Goal: Task Accomplishment & Management: Use online tool/utility

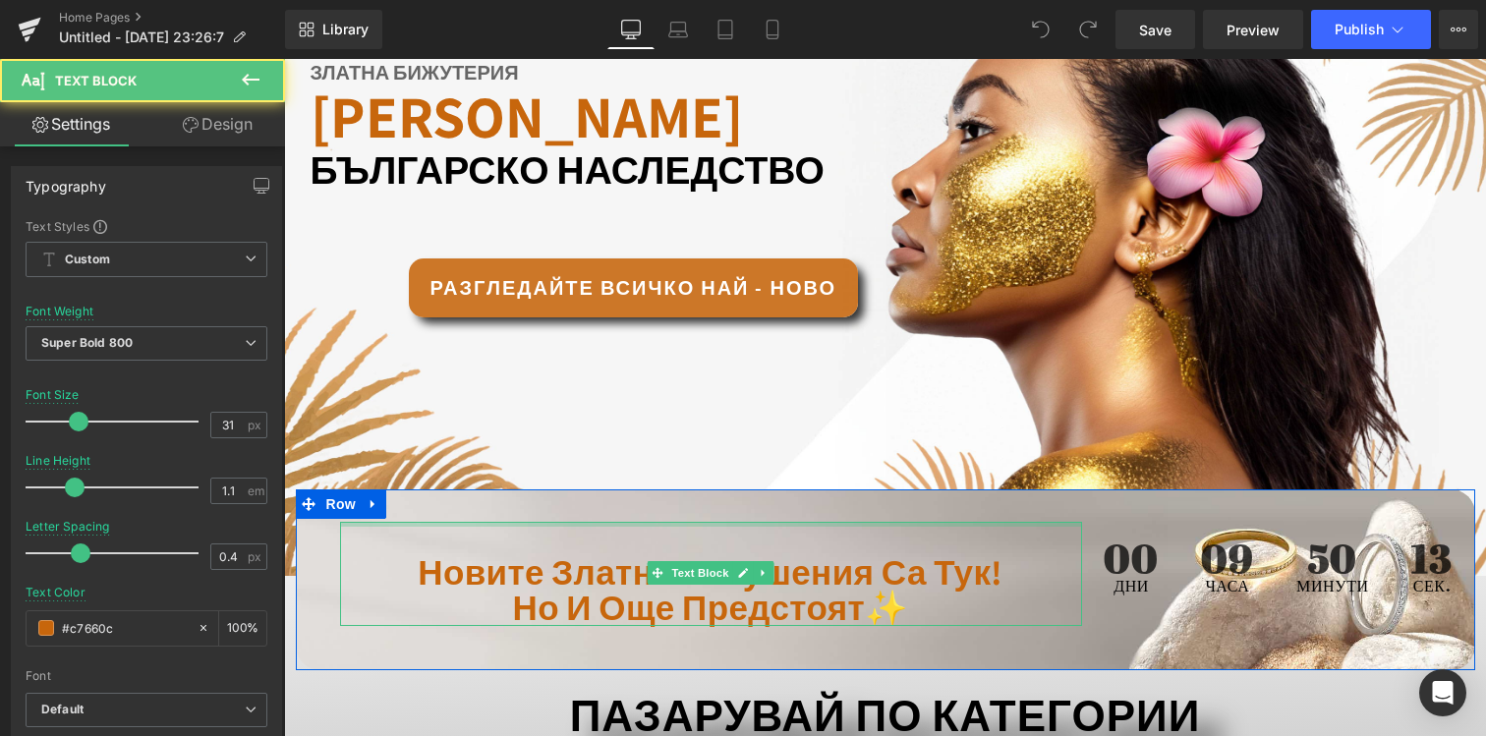
click at [917, 522] on div at bounding box center [711, 524] width 742 height 5
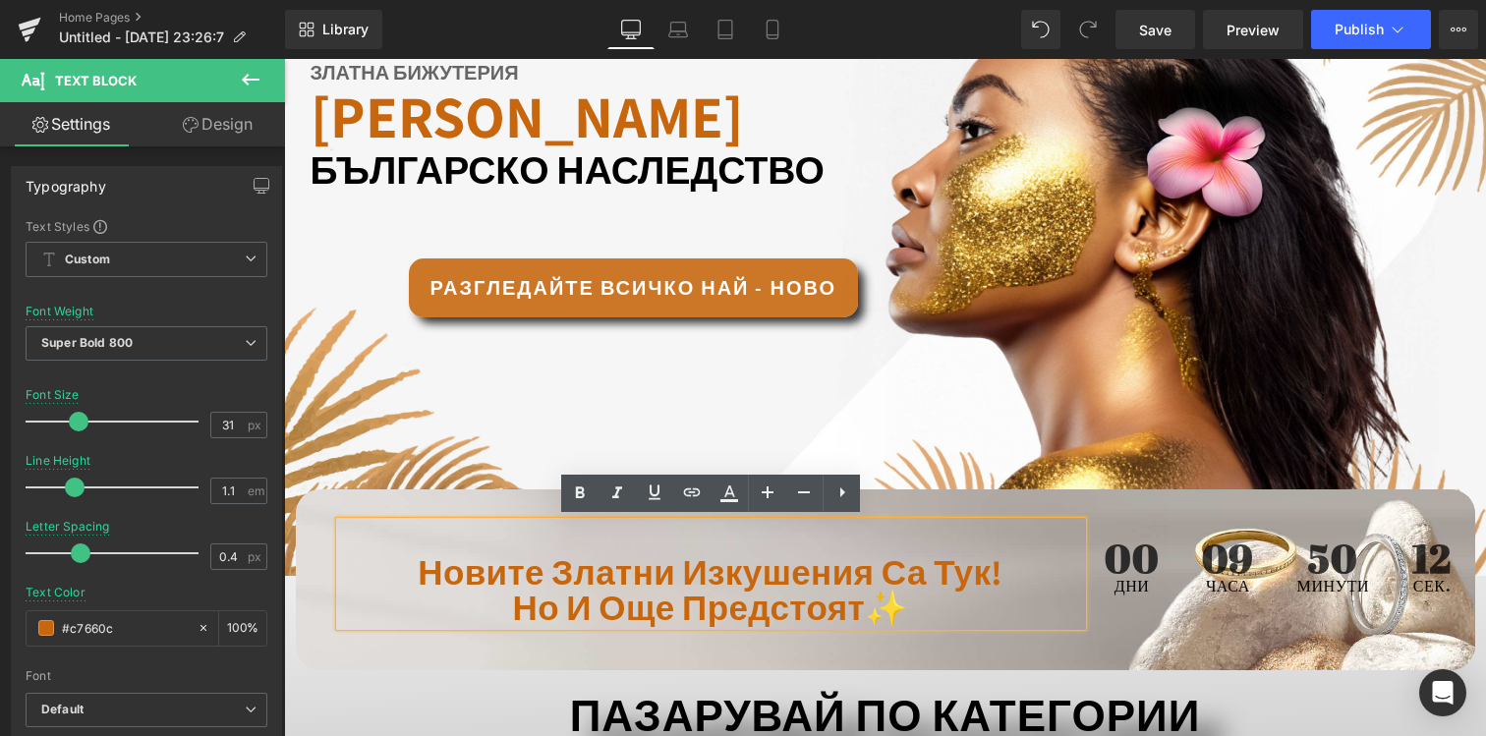
click at [448, 522] on div "новите златни изкушения са тук! но и още предстоят✨" at bounding box center [711, 574] width 742 height 104
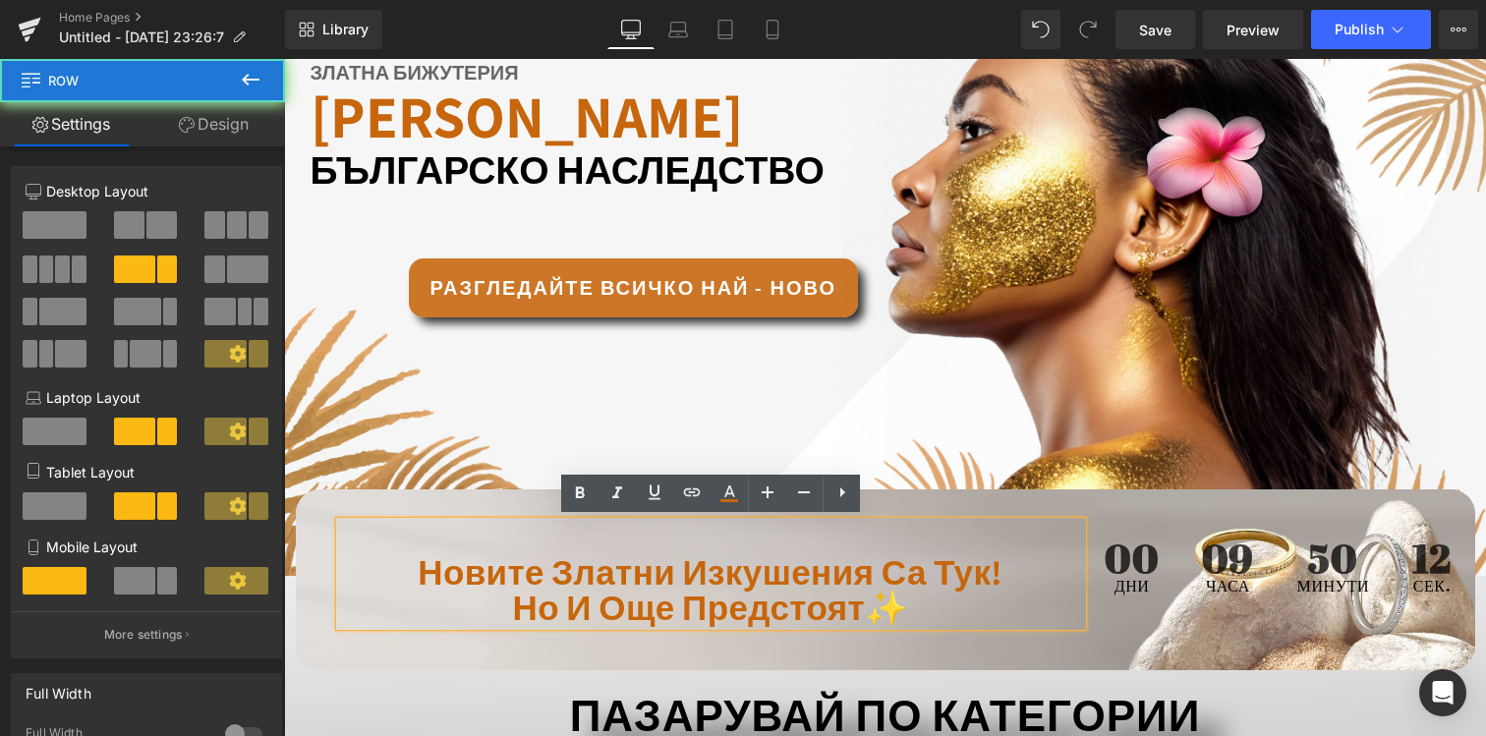
click at [306, 494] on div "новите златни изкушения са тук! но и още предстоят✨ Text Block 00 Дни 09 Часа 5…" at bounding box center [885, 579] width 1179 height 181
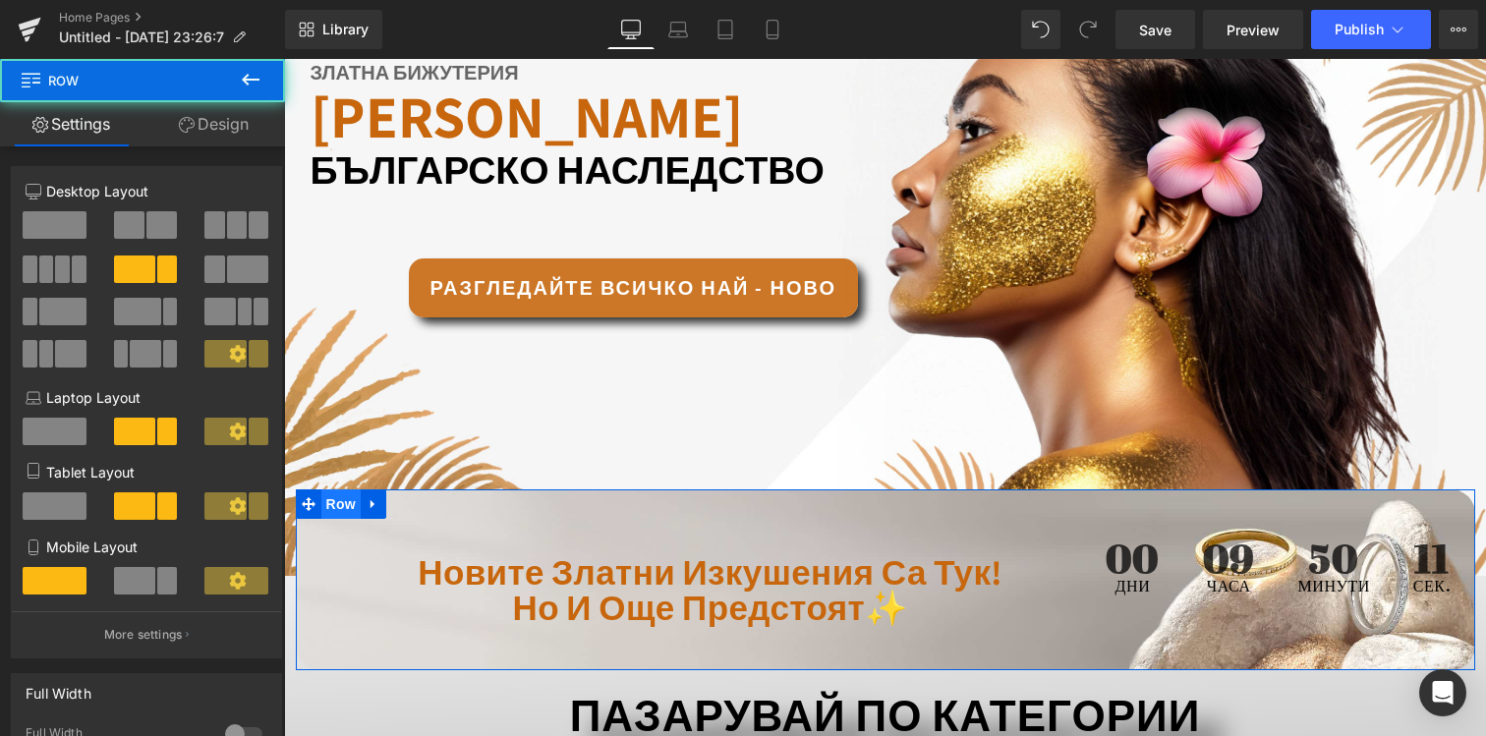
click at [345, 514] on div "новите златни изкушения са тук! но и още предстоят✨ Text Block 00 Дни 09 Часа 5…" at bounding box center [885, 579] width 1179 height 181
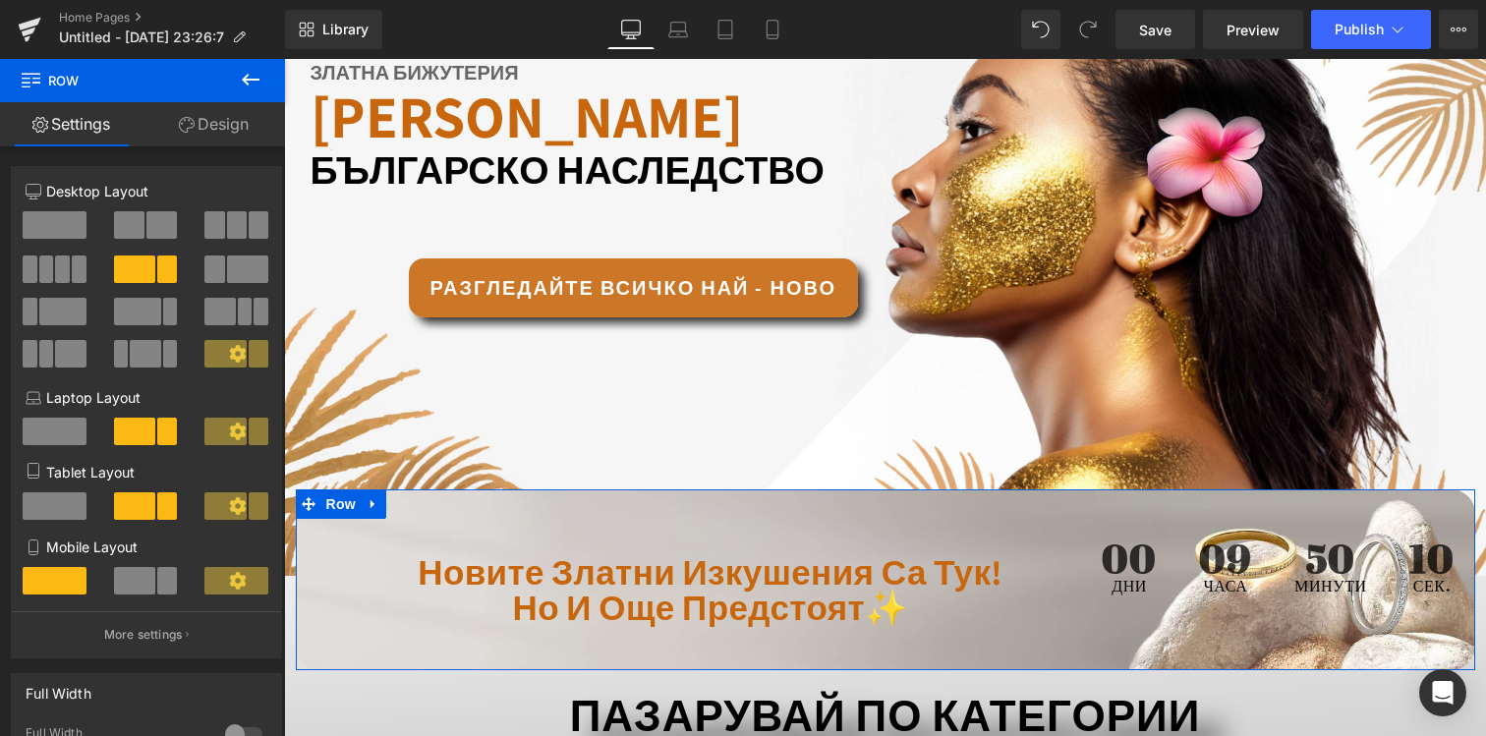
click at [216, 130] on link "Design" at bounding box center [213, 124] width 142 height 44
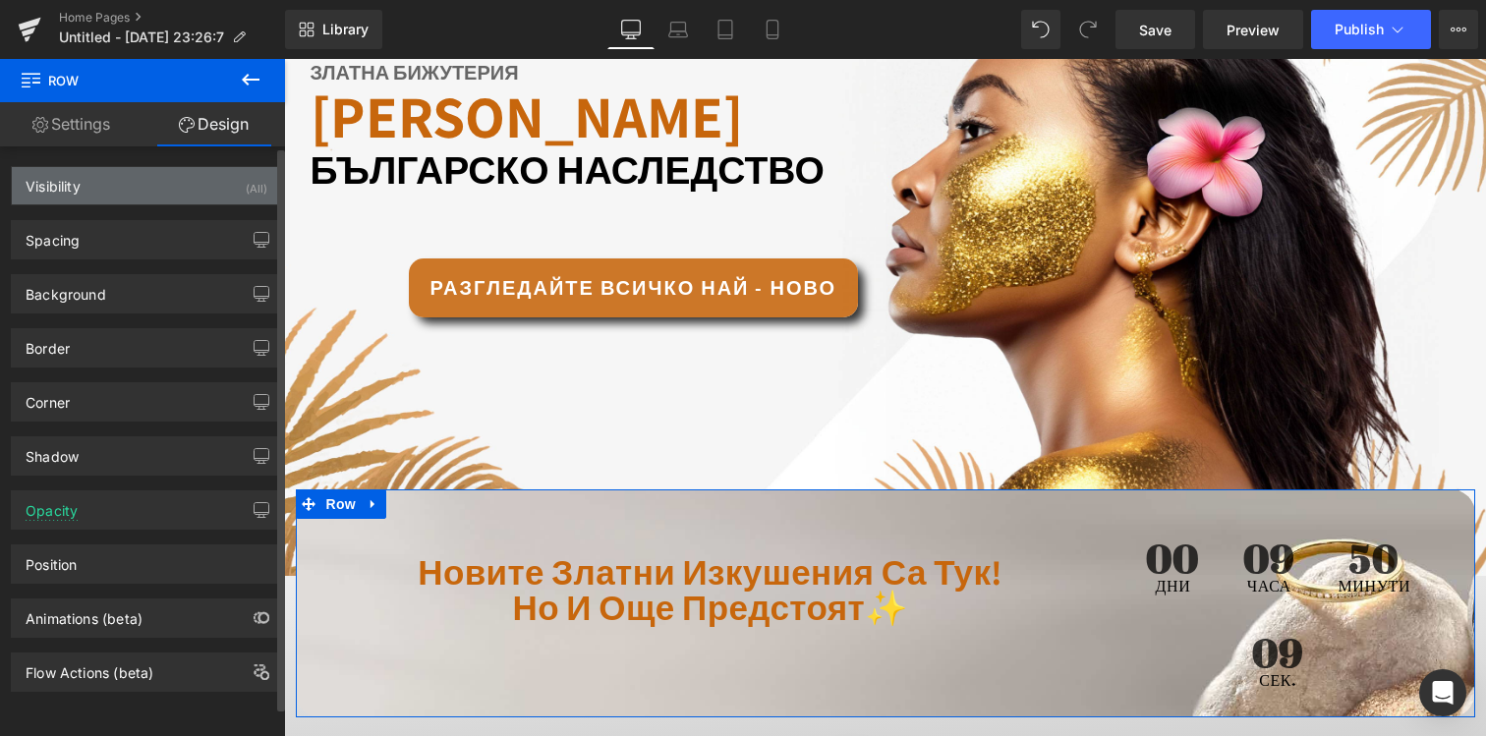
click at [195, 193] on div "Visibility (All)" at bounding box center [146, 185] width 269 height 37
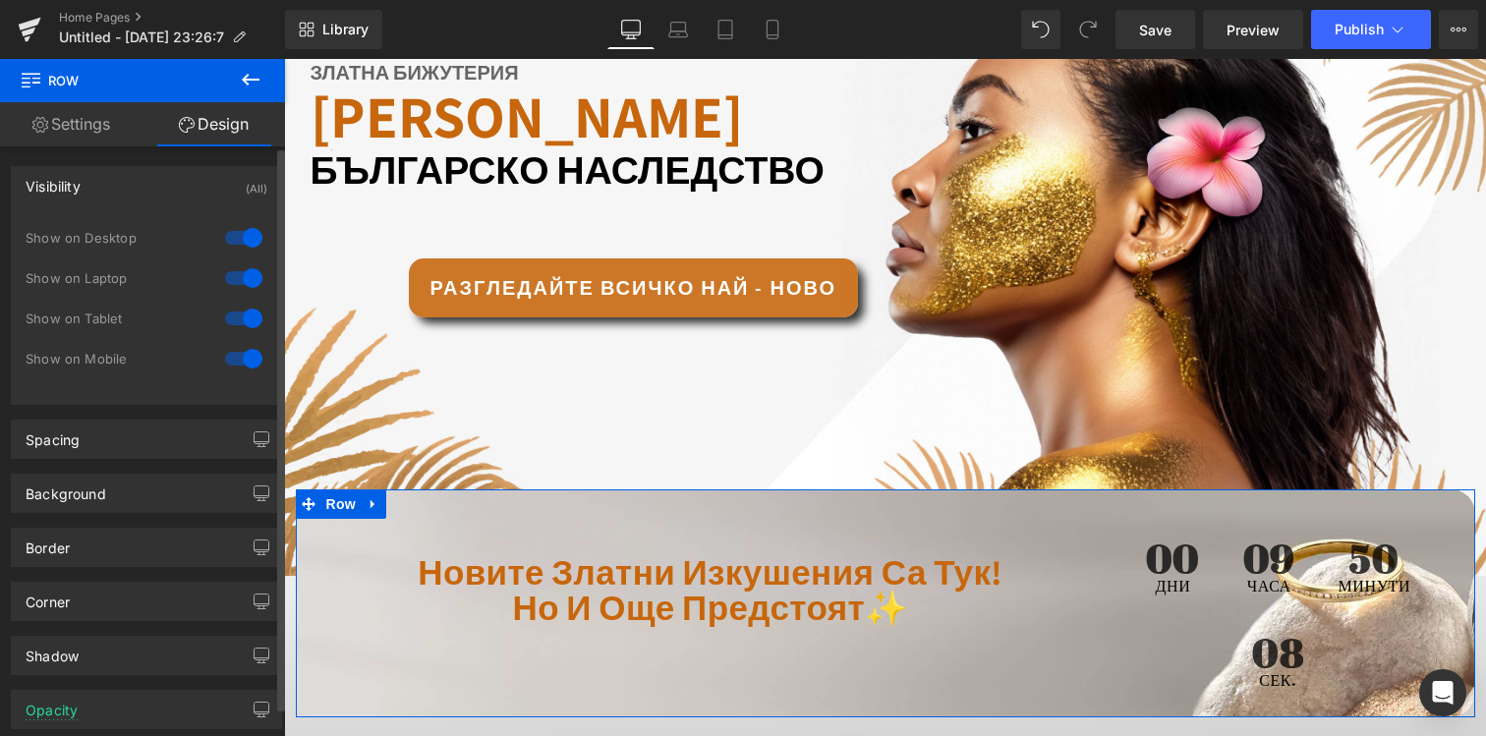
click at [252, 247] on div at bounding box center [243, 237] width 47 height 31
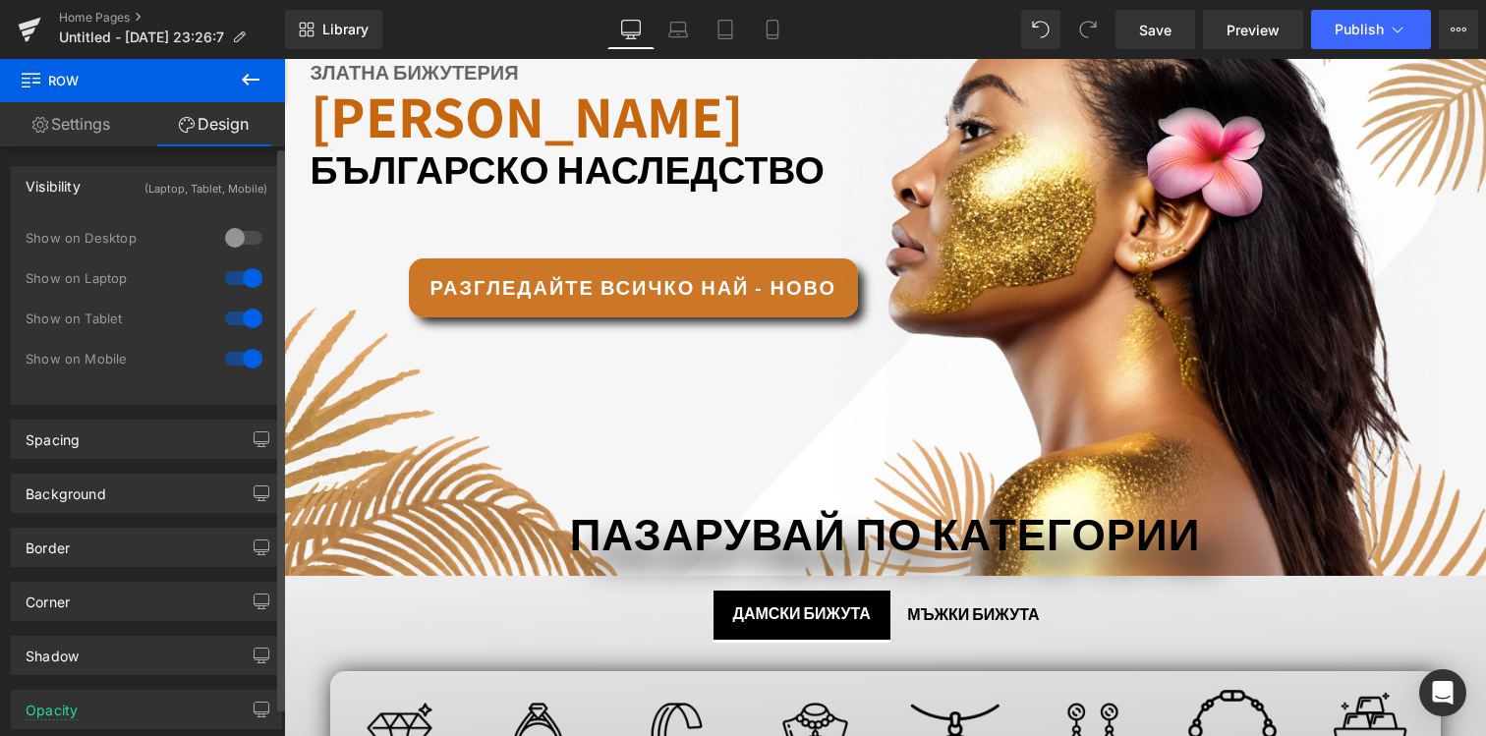
click at [249, 277] on div at bounding box center [243, 277] width 47 height 31
click at [233, 362] on div at bounding box center [243, 358] width 47 height 31
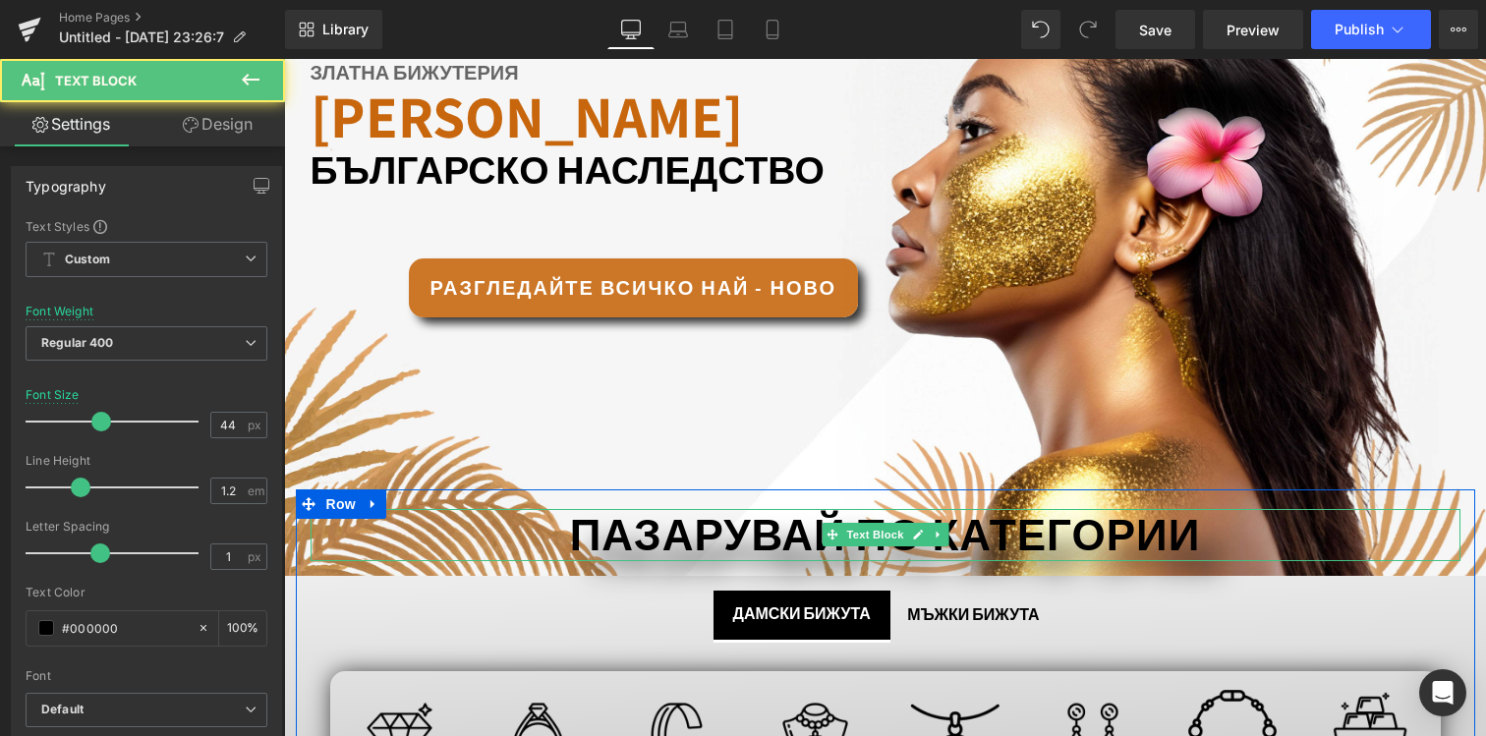
click at [556, 526] on p "ПАЗАРУВАЙ ПО КАТЕГОРИИ" at bounding box center [886, 535] width 1150 height 52
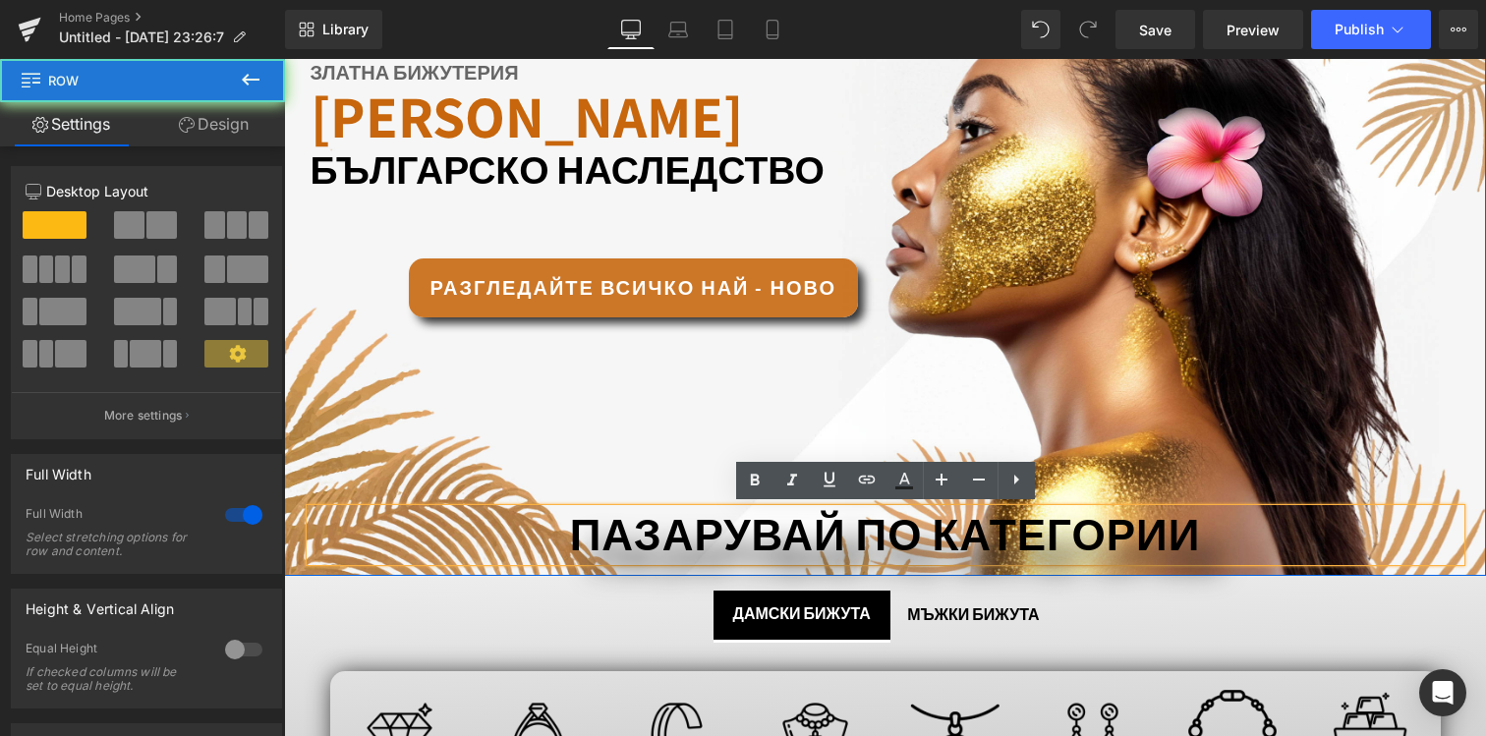
click at [575, 484] on div "златна бижутерия Text Block [PERSON_NAME] българско наследство Text Block Row Р…" at bounding box center [885, 261] width 1202 height 630
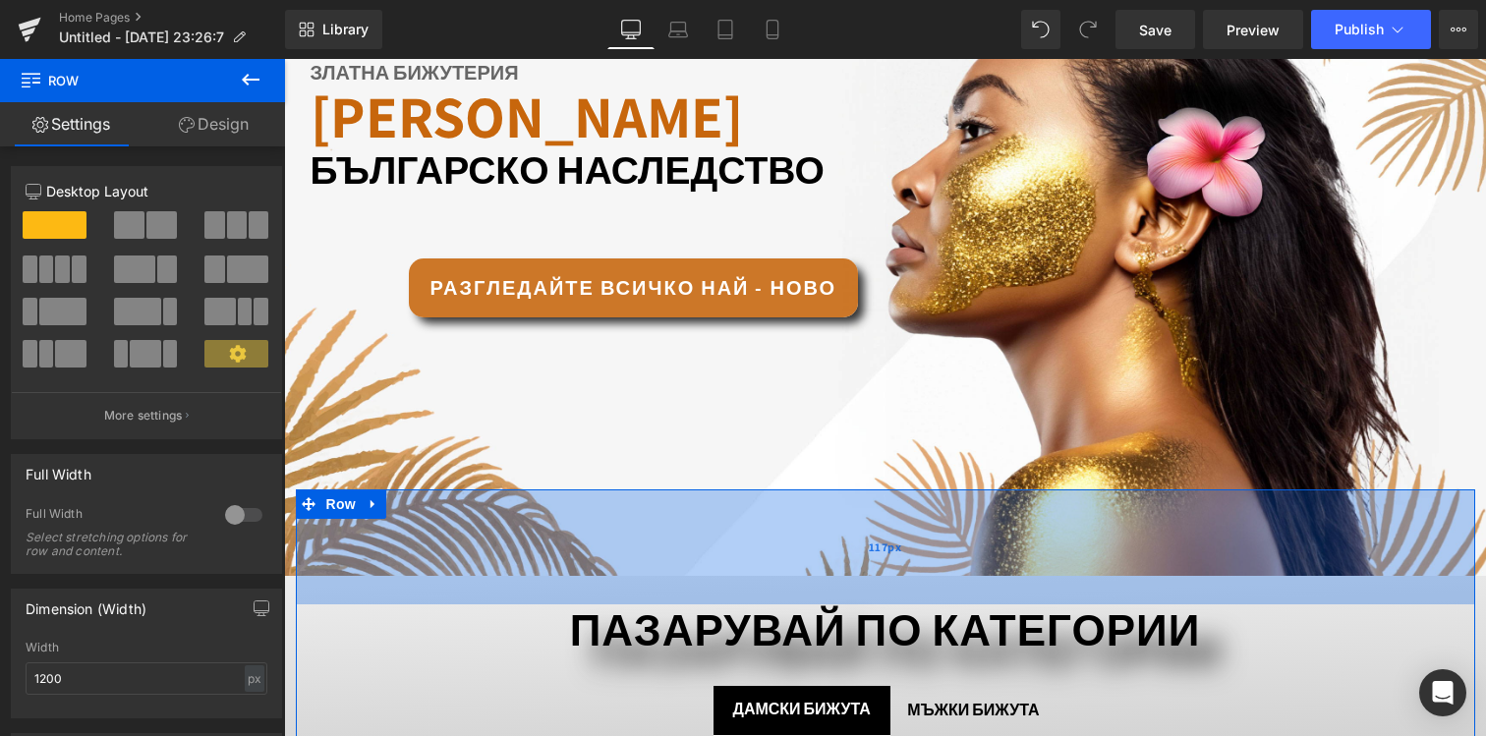
drag, startPoint x: 590, startPoint y: 493, endPoint x: 562, endPoint y: 588, distance: 98.3
click at [562, 588] on div "117px" at bounding box center [885, 546] width 1179 height 115
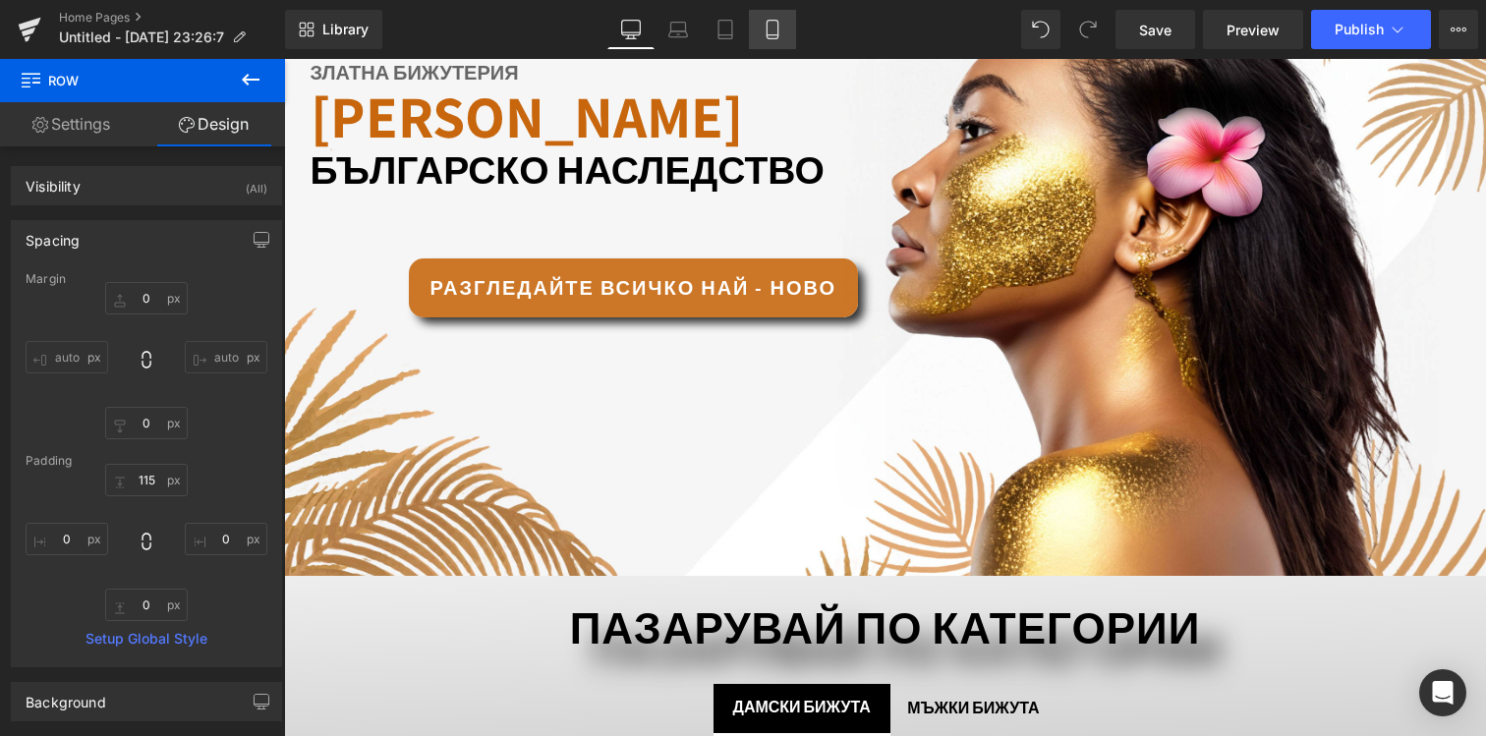
click at [782, 35] on icon at bounding box center [773, 30] width 20 height 20
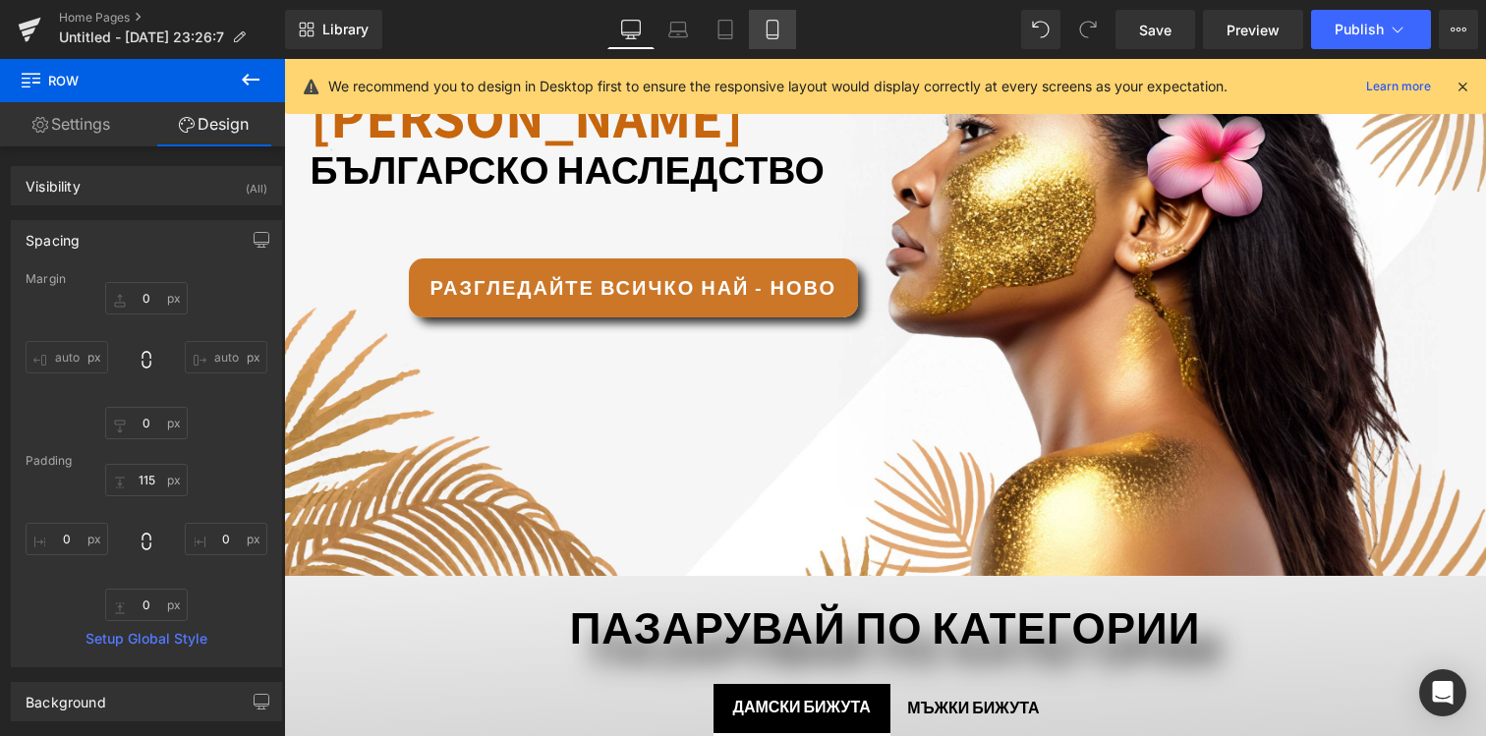
click at [782, 29] on icon at bounding box center [773, 30] width 20 height 20
click at [632, 33] on icon at bounding box center [631, 30] width 20 height 20
click at [1376, 36] on span "Publish" at bounding box center [1358, 30] width 49 height 16
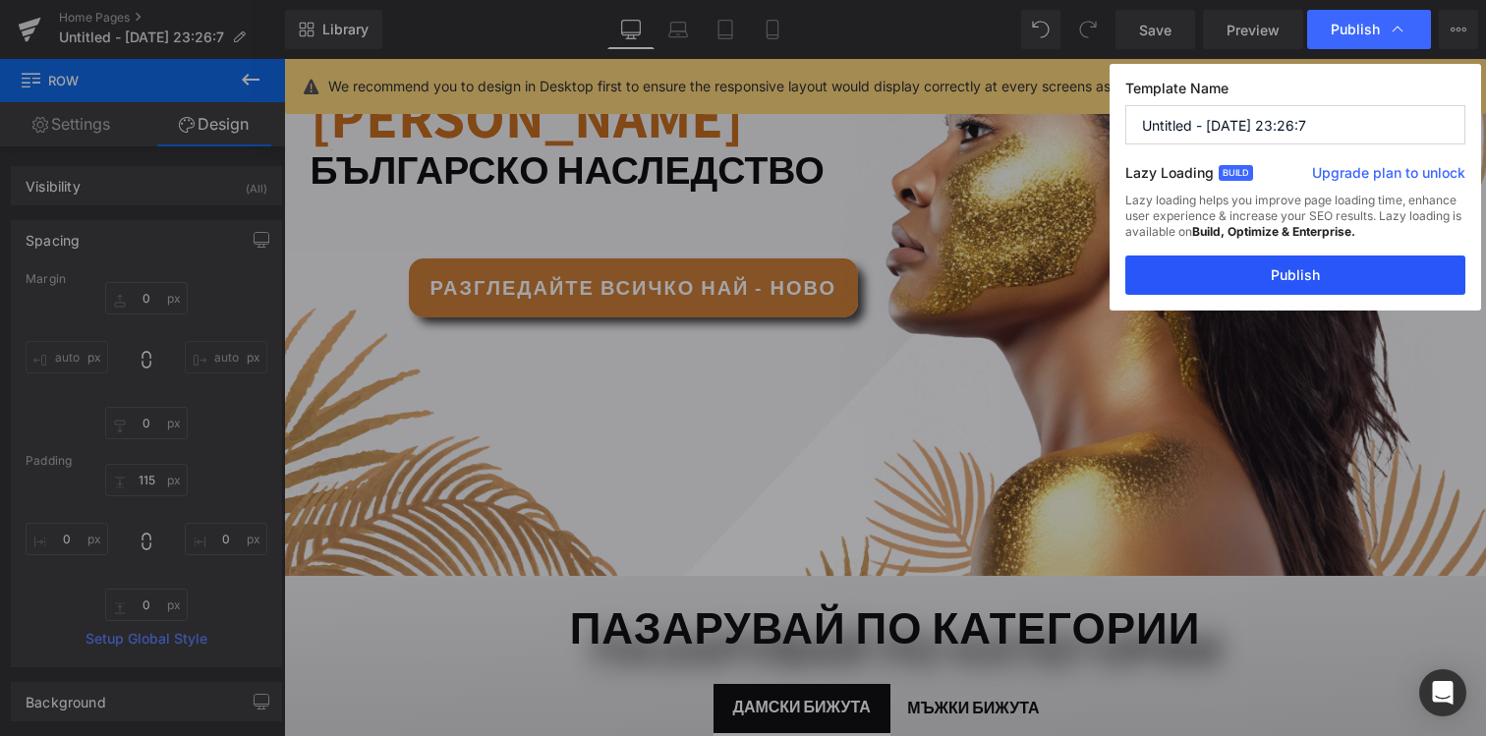
click at [1181, 276] on button "Publish" at bounding box center [1295, 274] width 340 height 39
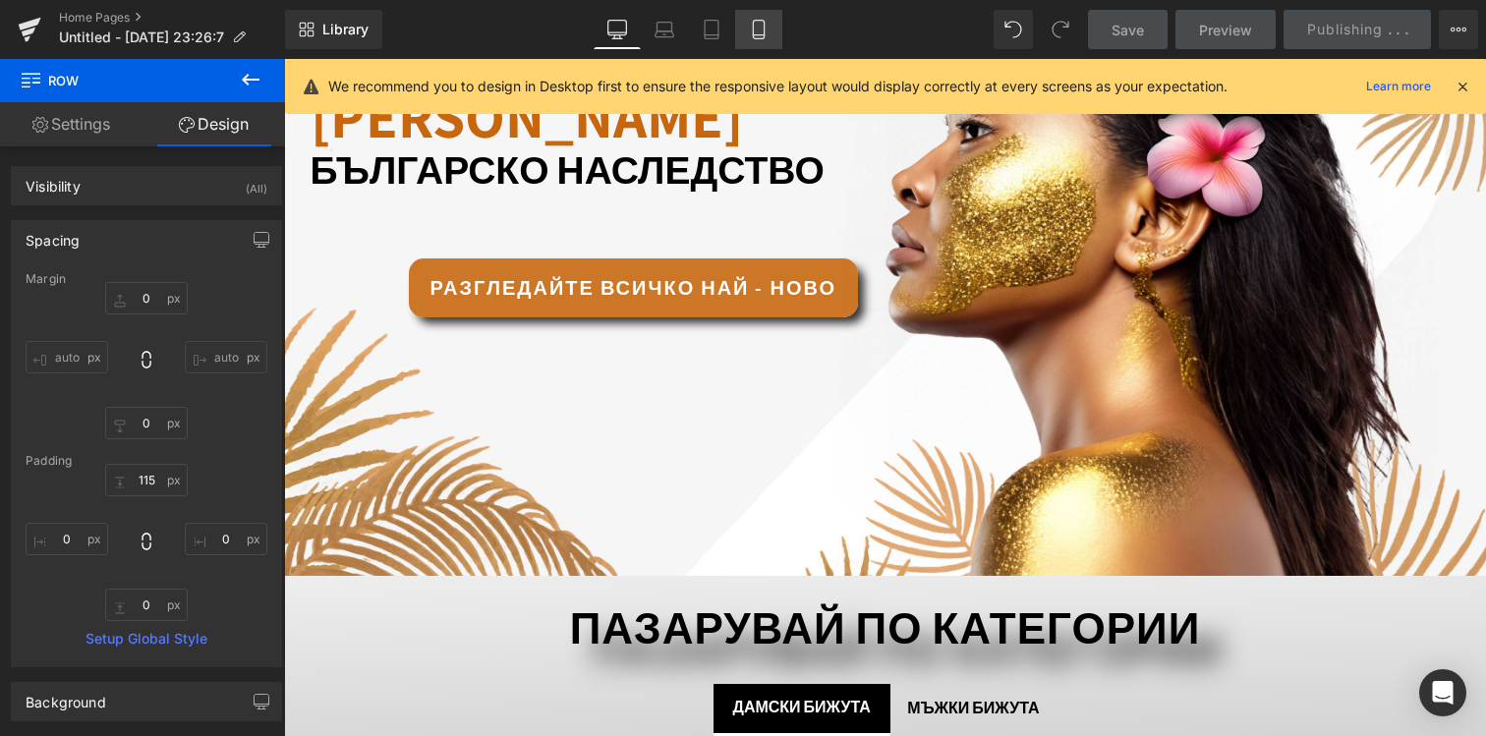
click at [753, 26] on icon at bounding box center [758, 30] width 11 height 19
